Goal: Task Accomplishment & Management: Manage account settings

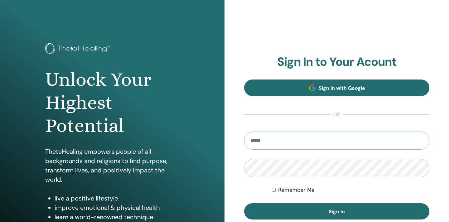
type input "**********"
click at [337, 211] on button "Sign In" at bounding box center [336, 211] width 185 height 16
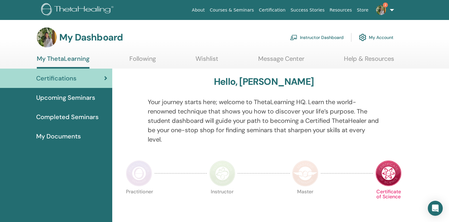
click at [306, 36] on link "Instructor Dashboard" at bounding box center [317, 38] width 54 height 14
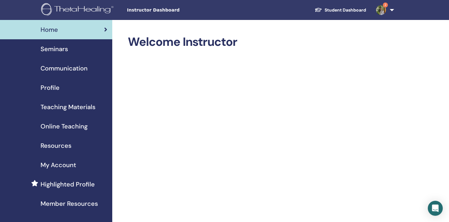
click at [67, 50] on span "Seminars" at bounding box center [54, 48] width 27 height 9
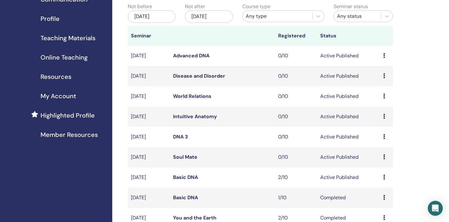
scroll to position [71, 0]
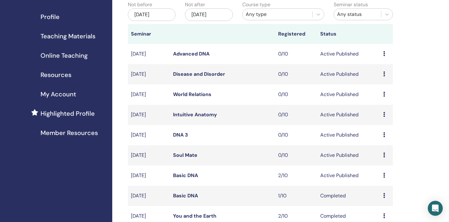
click at [188, 156] on link "Soul Mate" at bounding box center [185, 155] width 24 height 7
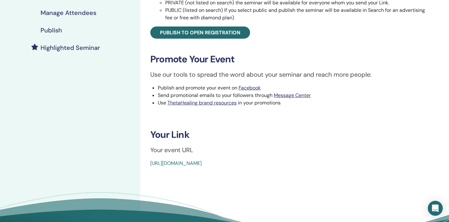
scroll to position [146, 0]
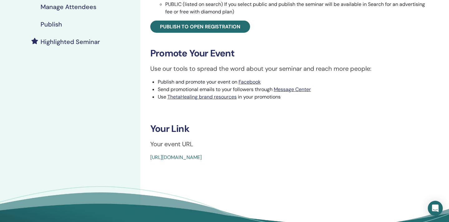
drag, startPoint x: 291, startPoint y: 156, endPoint x: 171, endPoint y: 151, distance: 119.8
click at [171, 151] on div "Soul Mate Event Type Online Event Status Active Published Registrations 0/10 Pu…" at bounding box center [290, 25] width 292 height 272
copy link "https://www.thetahealing.com/seminar-377110-details.html"
